Goal: Information Seeking & Learning: Learn about a topic

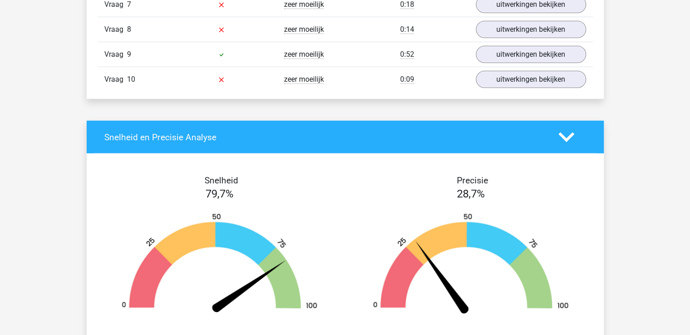
scroll to position [2959, 0]
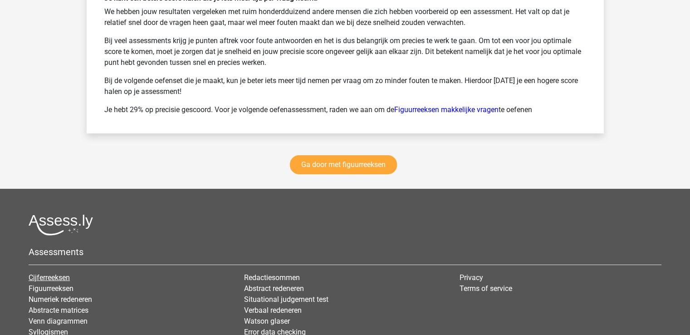
click at [70, 273] on link "Cijferreeksen" at bounding box center [49, 277] width 41 height 9
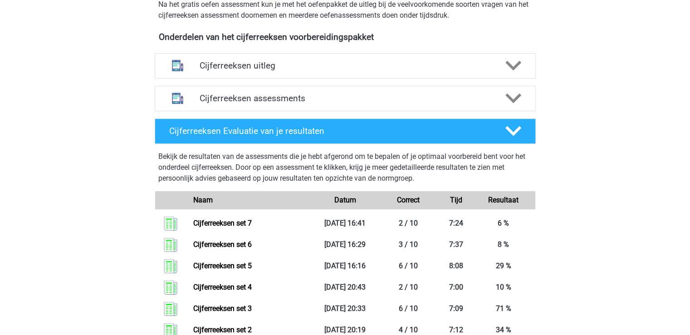
scroll to position [325, 0]
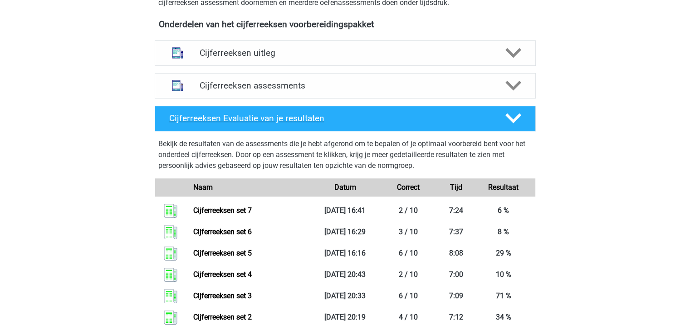
click at [519, 124] on icon at bounding box center [514, 118] width 16 height 16
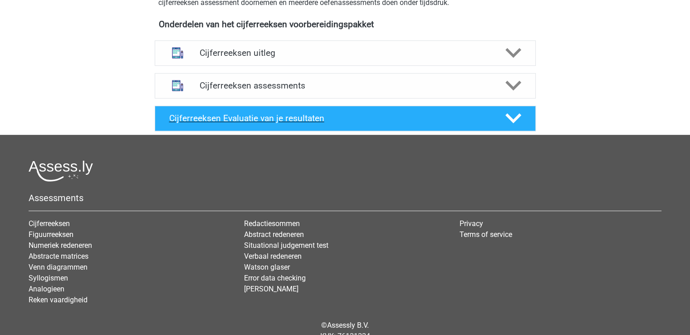
click at [519, 124] on icon at bounding box center [514, 118] width 16 height 16
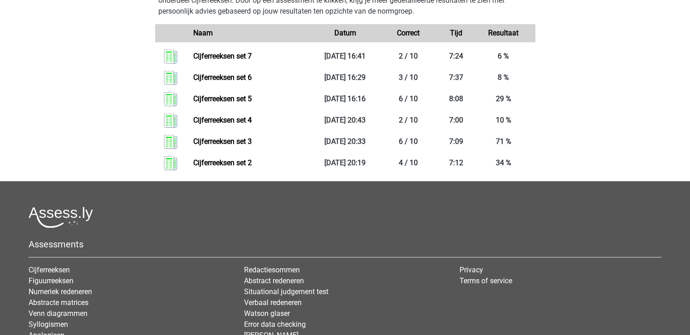
scroll to position [390, 0]
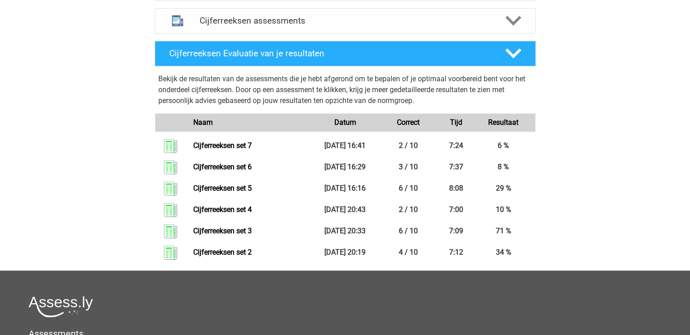
drag, startPoint x: 685, startPoint y: 164, endPoint x: 678, endPoint y: 154, distance: 12.3
click at [678, 154] on div "Bram vanderloobram@gmail.com Nederlands English" at bounding box center [345, 60] width 690 height 900
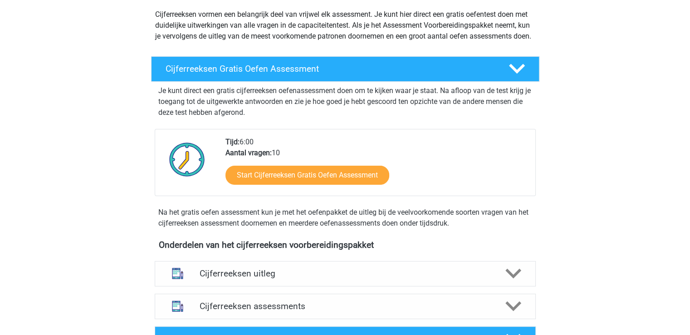
scroll to position [0, 0]
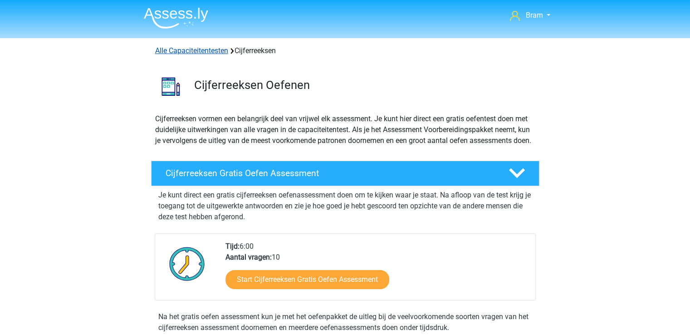
click at [170, 54] on link "Alle Capaciteitentesten" at bounding box center [191, 50] width 73 height 9
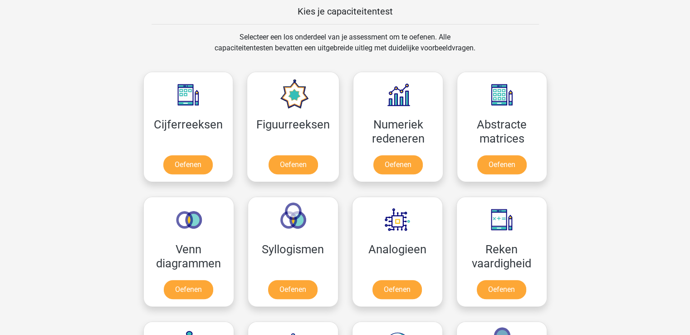
scroll to position [61, 0]
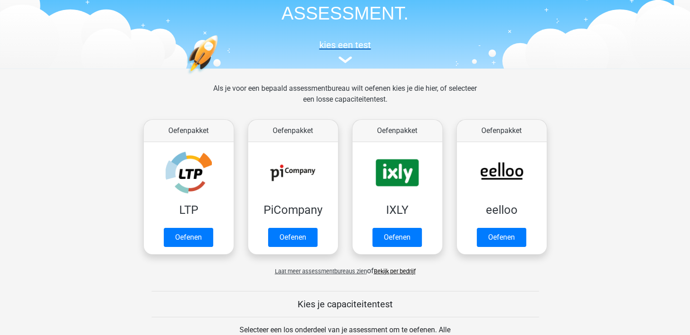
click at [341, 40] on h5 "kies een test" at bounding box center [346, 44] width 418 height 11
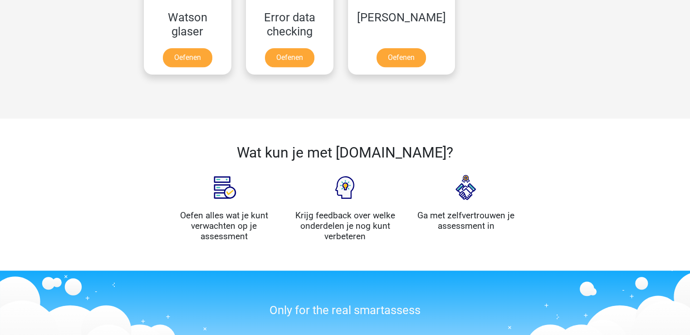
scroll to position [872, 0]
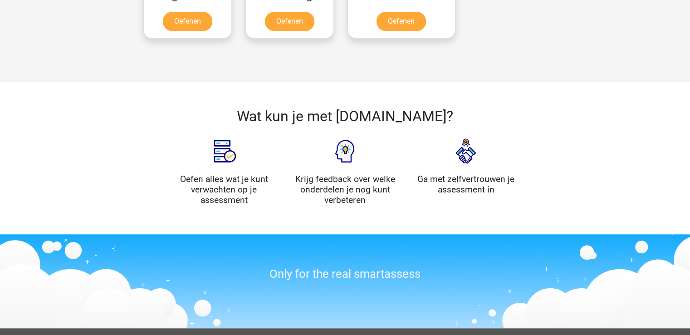
drag, startPoint x: 694, startPoint y: 328, endPoint x: 517, endPoint y: 286, distance: 181.0
click at [517, 286] on div "Only for the real smartassess" at bounding box center [345, 275] width 363 height 61
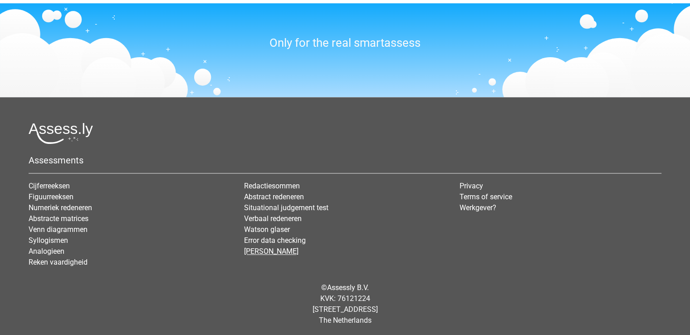
click at [258, 247] on link "[PERSON_NAME]" at bounding box center [271, 251] width 54 height 9
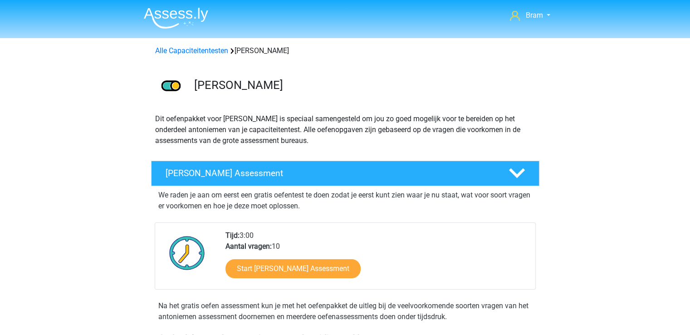
click at [167, 16] on img at bounding box center [176, 17] width 64 height 21
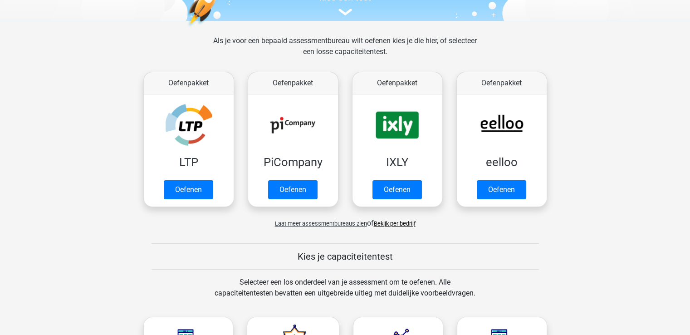
scroll to position [139, 0]
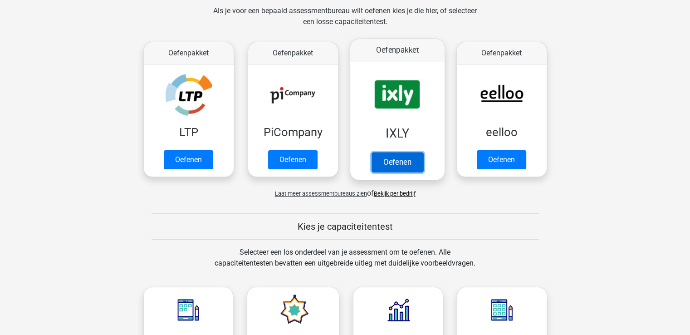
click at [395, 152] on link "Oefenen" at bounding box center [397, 162] width 52 height 20
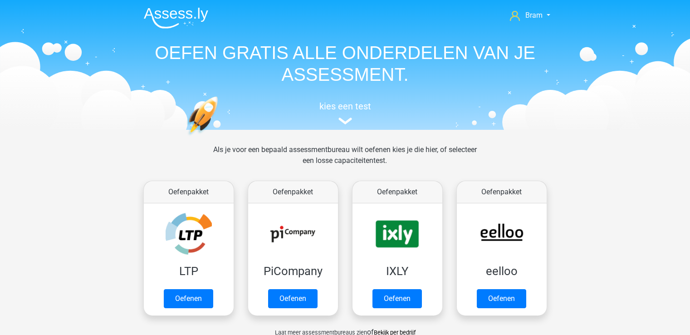
scroll to position [139, 0]
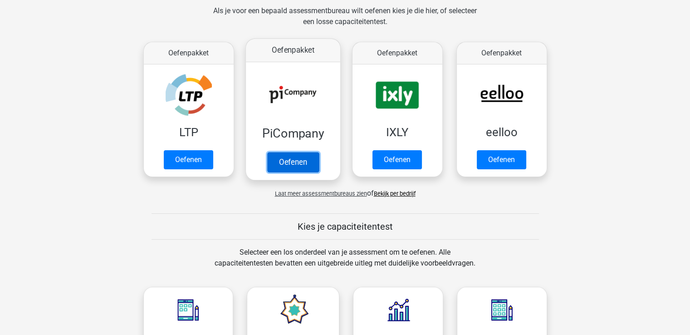
click at [303, 157] on link "Oefenen" at bounding box center [293, 162] width 52 height 20
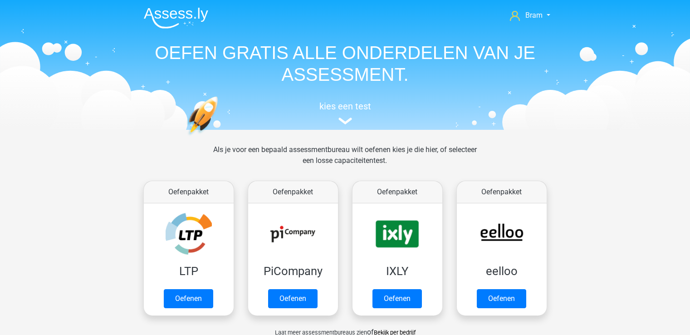
scroll to position [139, 0]
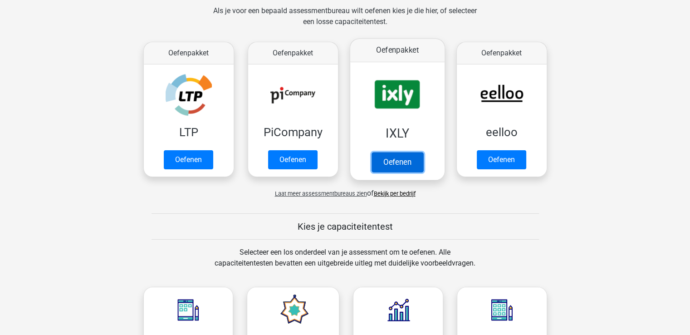
click at [405, 164] on link "Oefenen" at bounding box center [397, 162] width 52 height 20
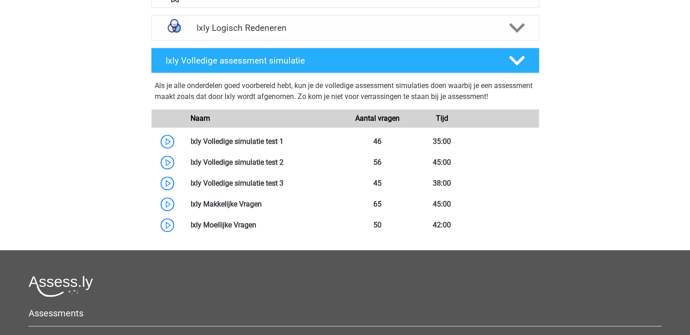
scroll to position [218, 0]
